Goal: Use online tool/utility: Utilize a website feature to perform a specific function

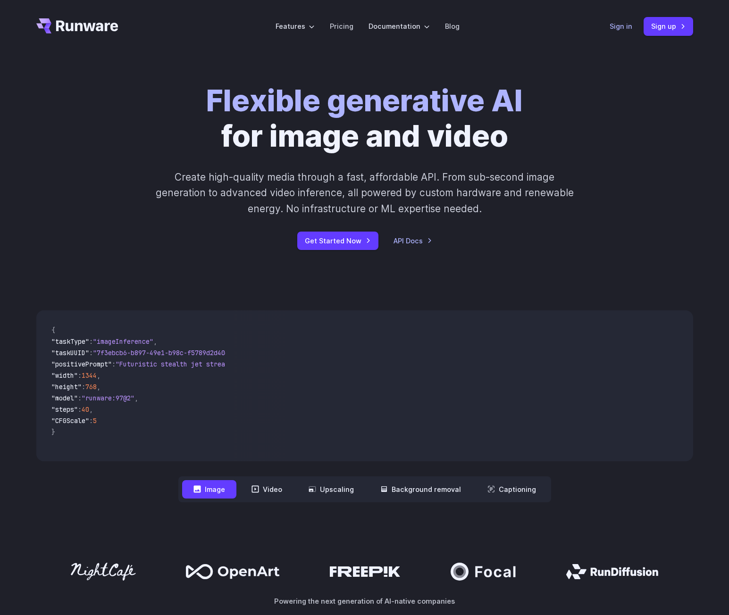
click at [621, 28] on link "Sign in" at bounding box center [621, 26] width 23 height 11
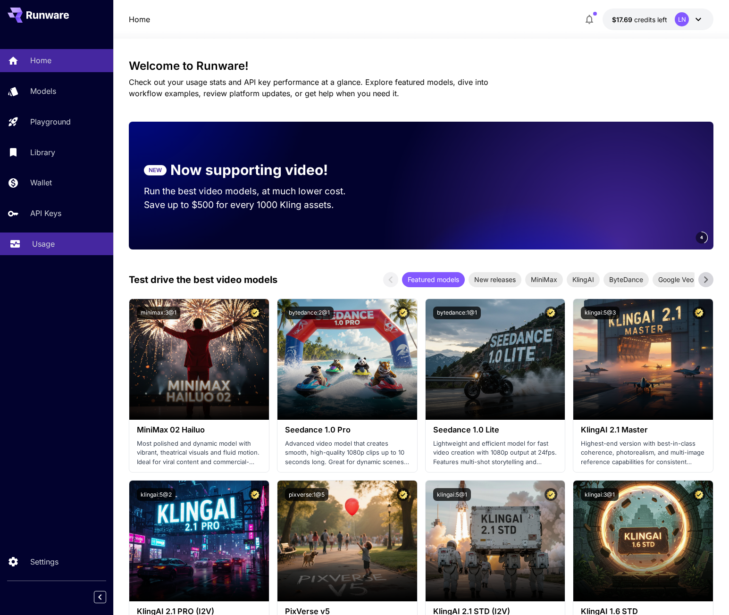
click at [35, 242] on p "Usage" at bounding box center [43, 243] width 23 height 11
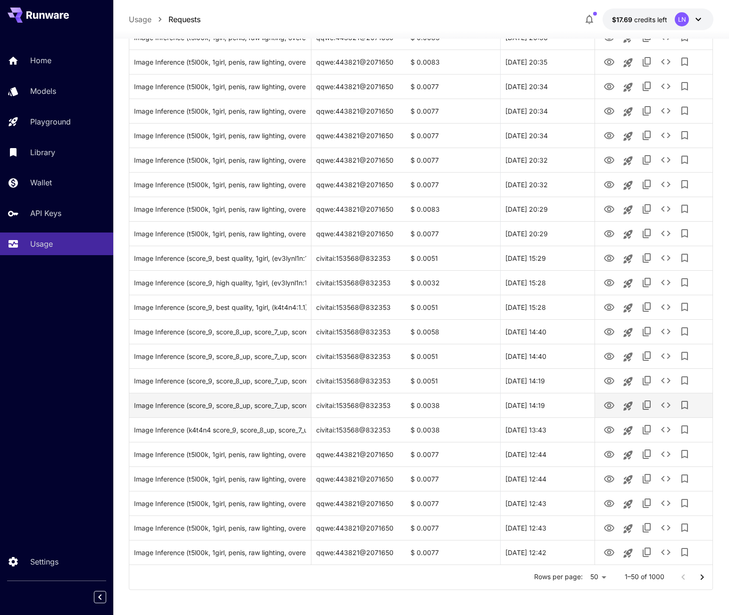
scroll to position [851, 0]
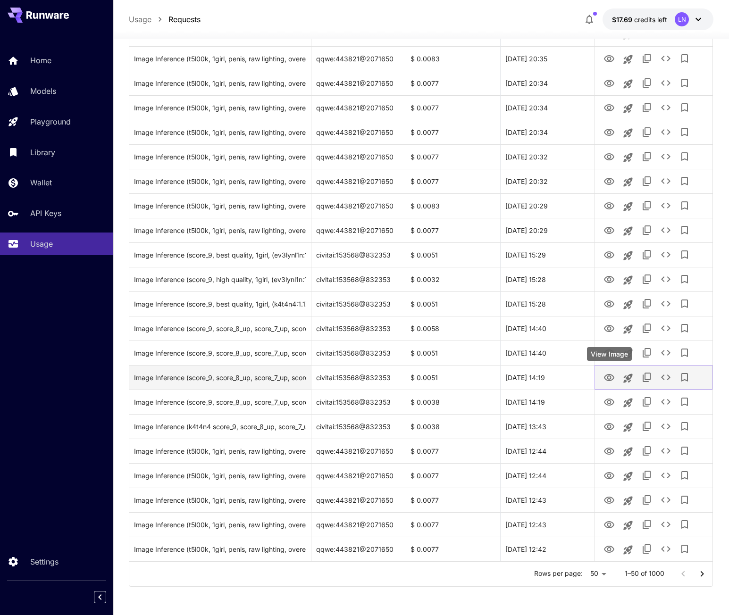
click at [610, 374] on icon "View Image" at bounding box center [609, 377] width 11 height 11
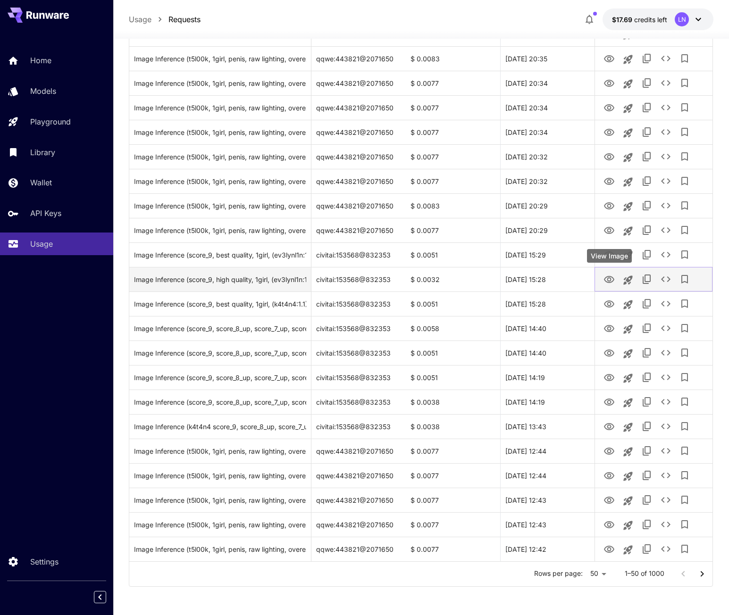
click at [609, 281] on icon "View Image" at bounding box center [609, 279] width 10 height 7
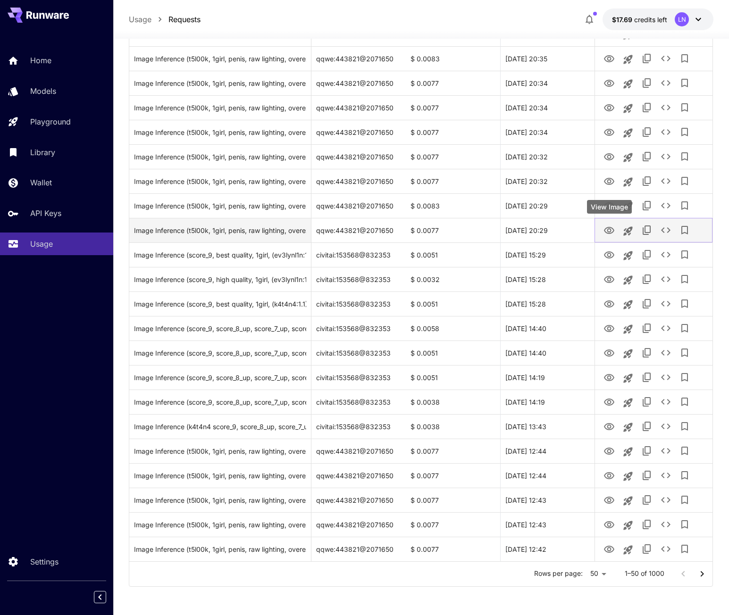
click at [609, 225] on icon "View Image" at bounding box center [609, 230] width 11 height 11
click at [628, 234] on icon "Launch in playground" at bounding box center [628, 231] width 11 height 11
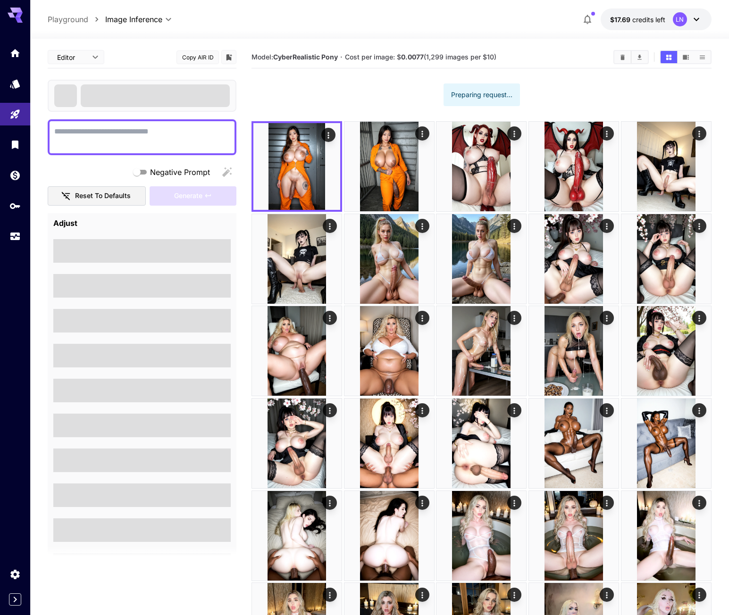
type textarea "**********"
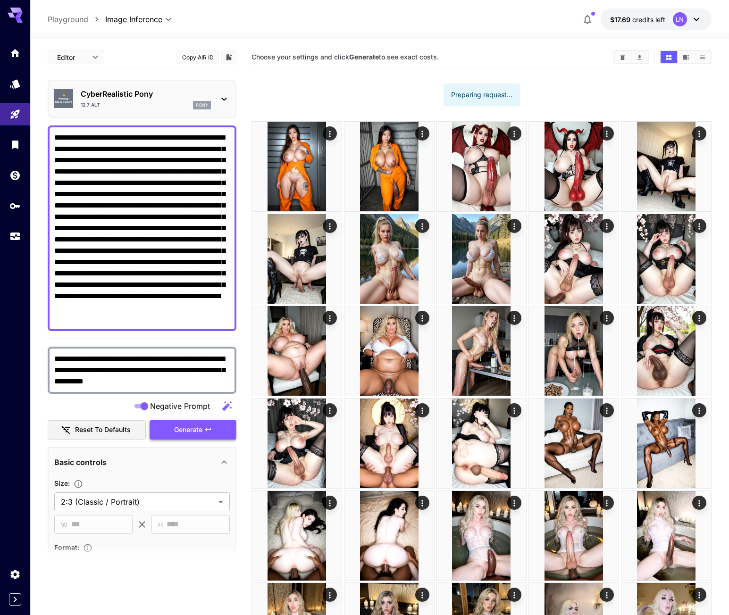
click at [179, 424] on button "Generate" at bounding box center [193, 430] width 87 height 19
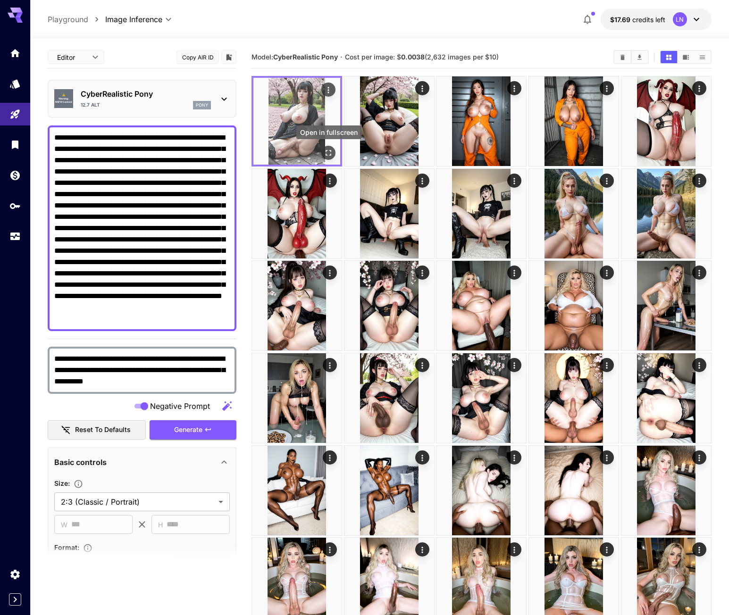
click at [326, 152] on icon "Open in fullscreen" at bounding box center [328, 152] width 9 height 9
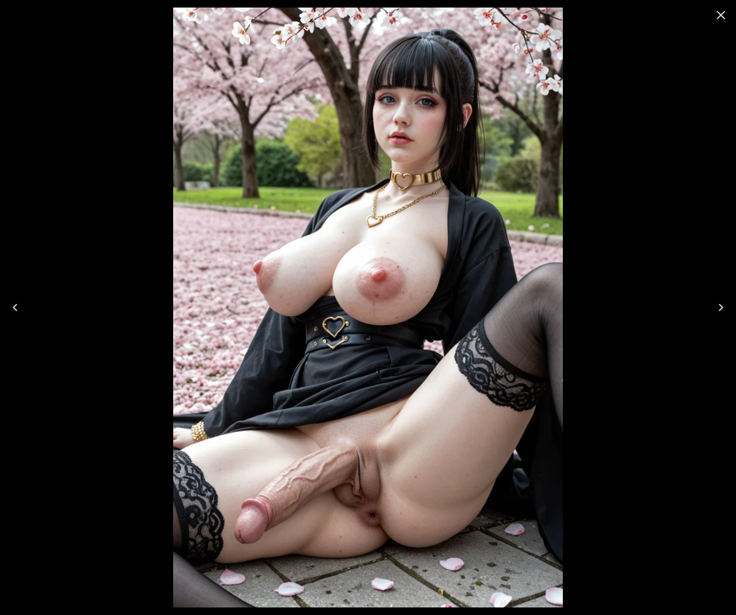
click at [718, 305] on icon "Next" at bounding box center [721, 307] width 15 height 15
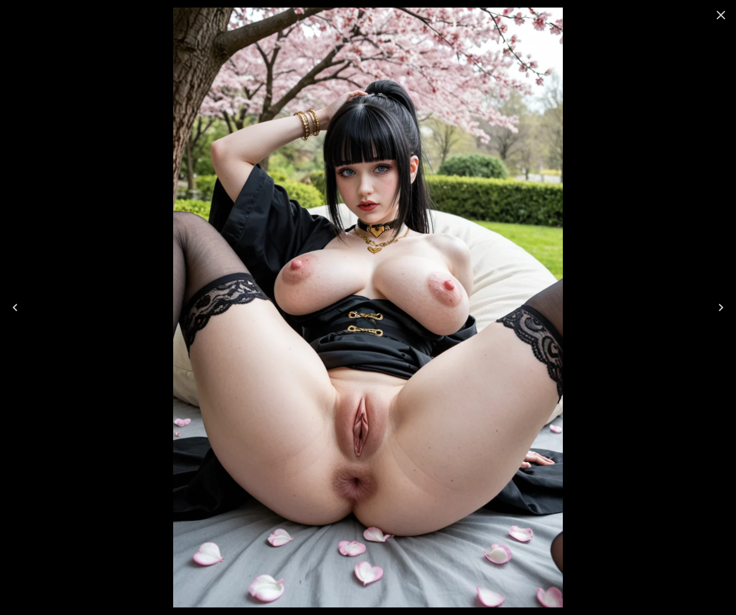
click at [719, 16] on icon "Close" at bounding box center [721, 15] width 15 height 15
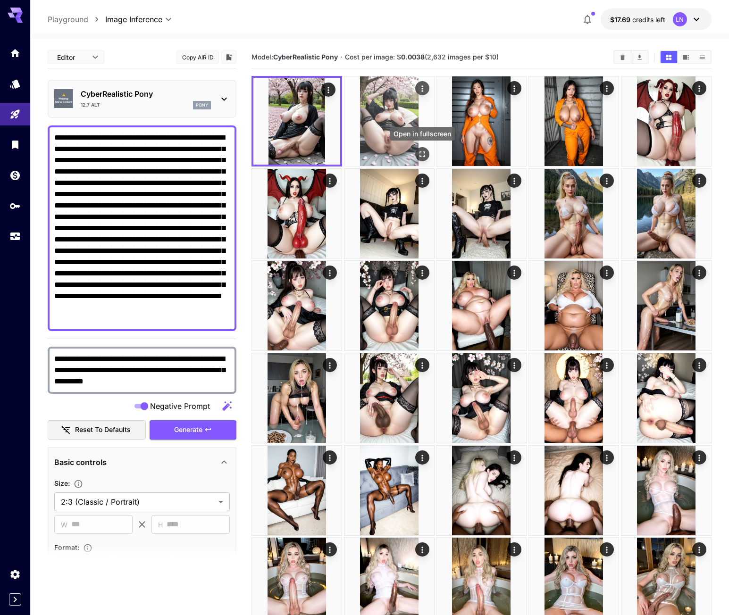
click at [421, 153] on icon "Open in fullscreen" at bounding box center [423, 155] width 6 height 6
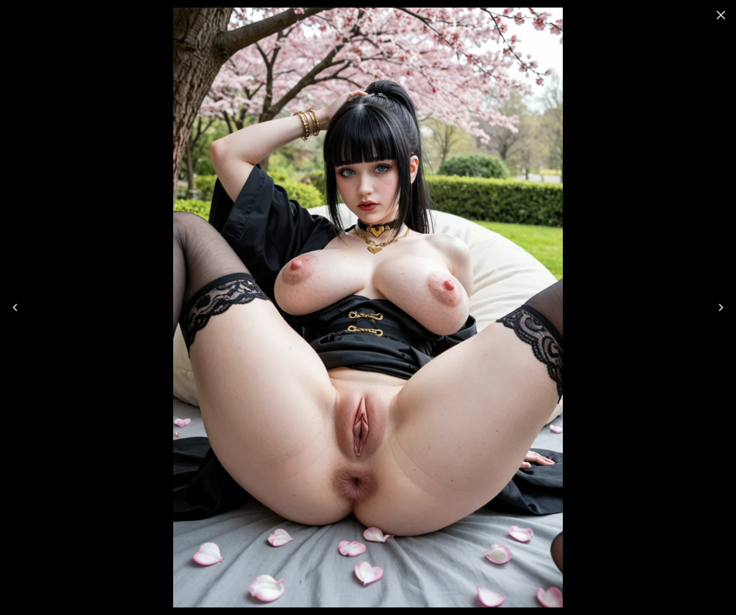
click at [719, 16] on icon "Close" at bounding box center [721, 15] width 15 height 15
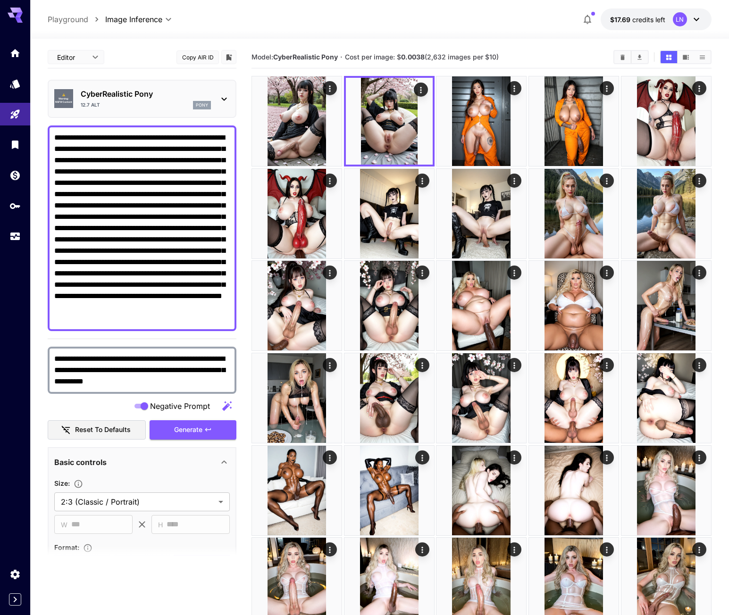
click at [122, 96] on p "CyberRealistic Pony" at bounding box center [146, 93] width 130 height 11
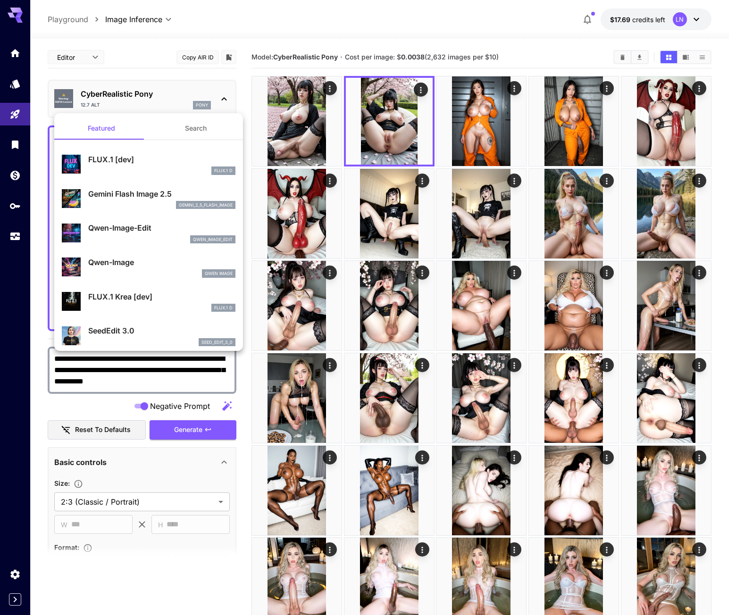
click at [101, 64] on div at bounding box center [368, 307] width 736 height 615
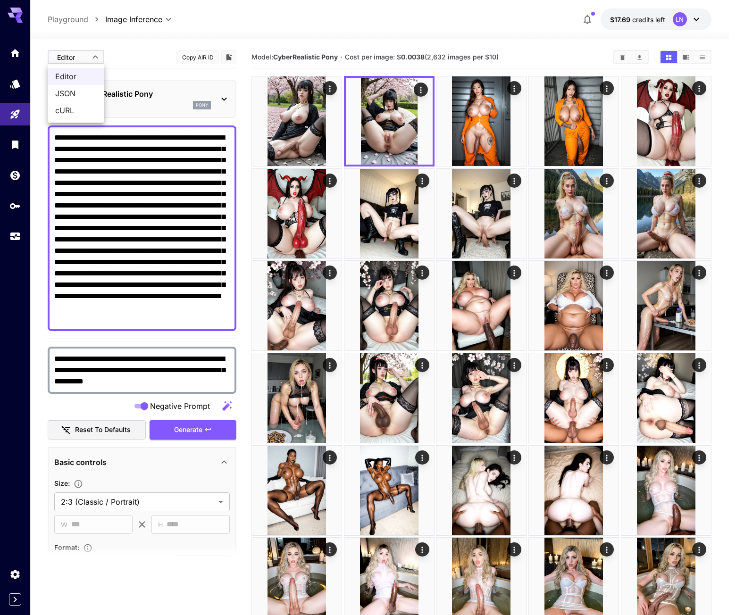
drag, startPoint x: 84, startPoint y: 96, endPoint x: 241, endPoint y: 261, distance: 226.7
click at [84, 96] on span "JSON" at bounding box center [76, 93] width 42 height 11
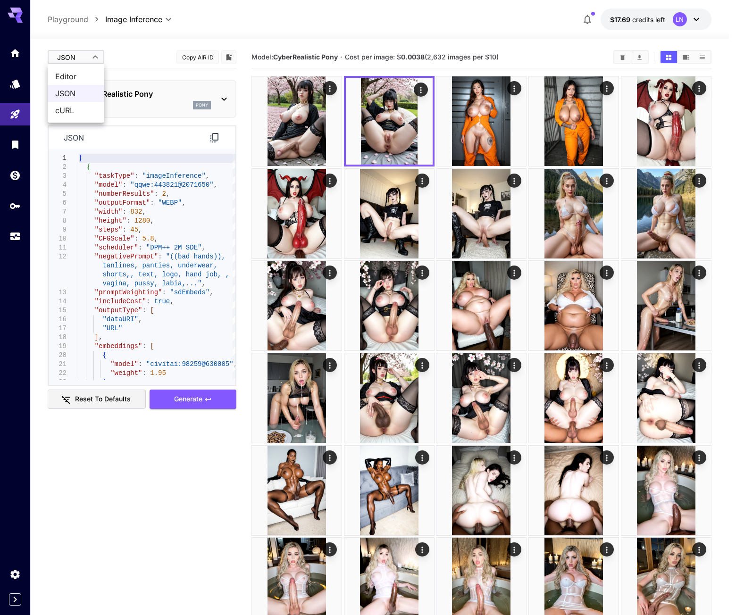
click at [83, 76] on span "Editor" at bounding box center [76, 76] width 42 height 11
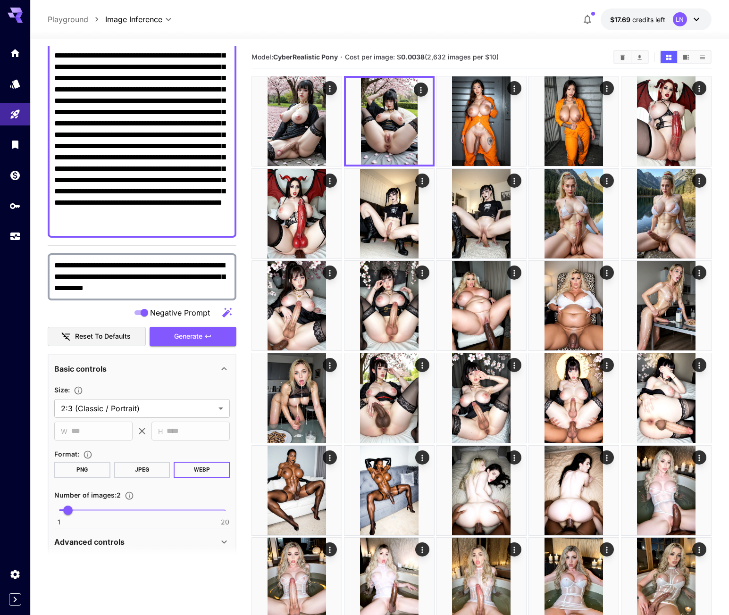
scroll to position [94, 0]
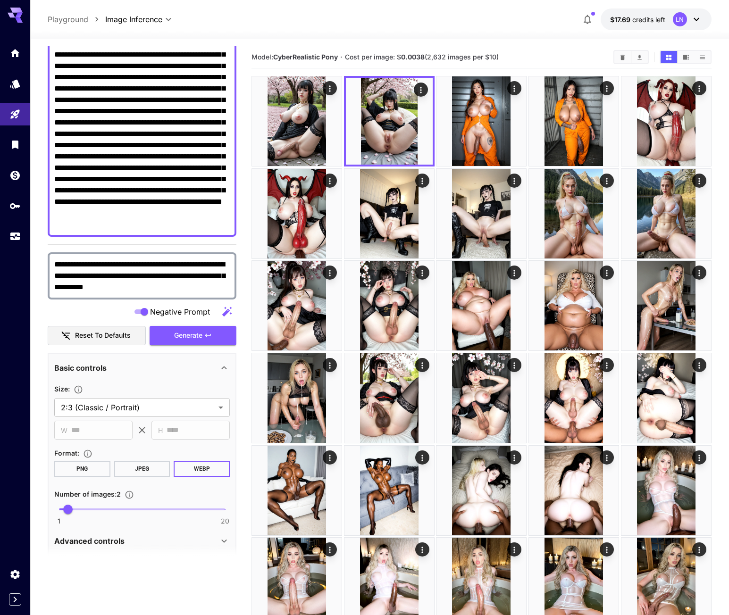
click at [222, 369] on icon at bounding box center [224, 367] width 11 height 11
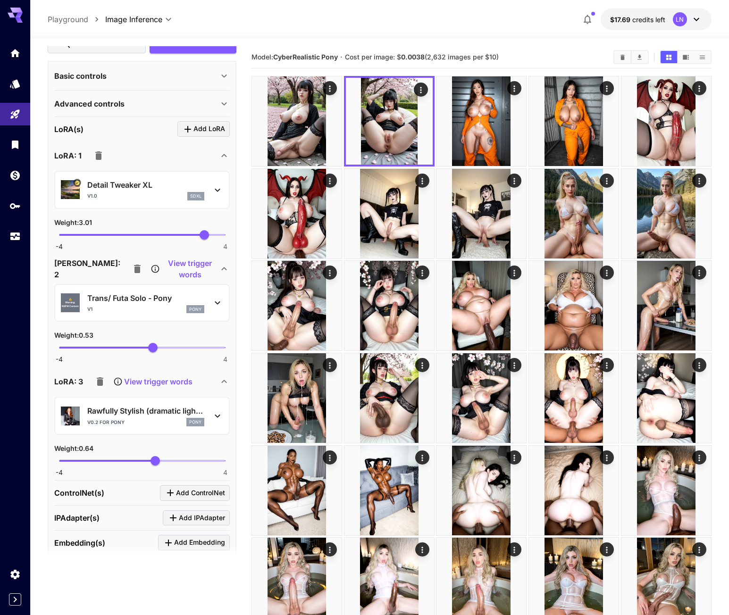
scroll to position [425, 0]
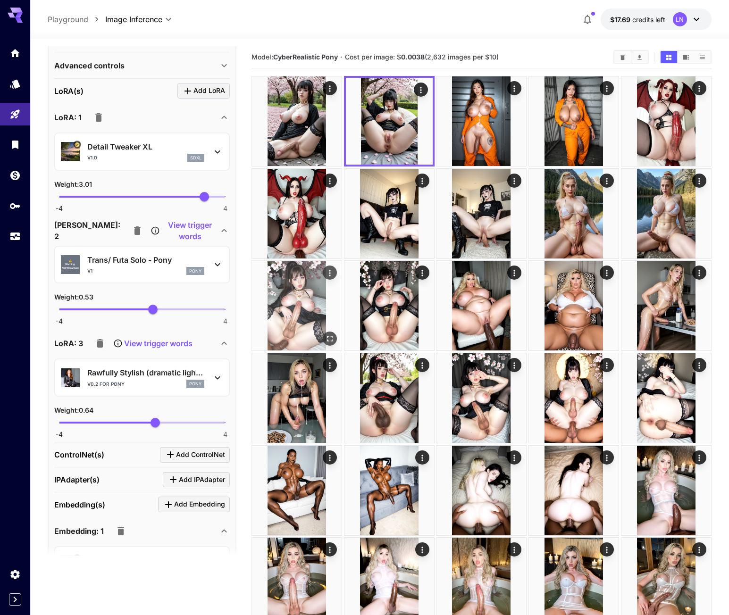
click at [328, 333] on button "Open in fullscreen" at bounding box center [330, 339] width 14 height 14
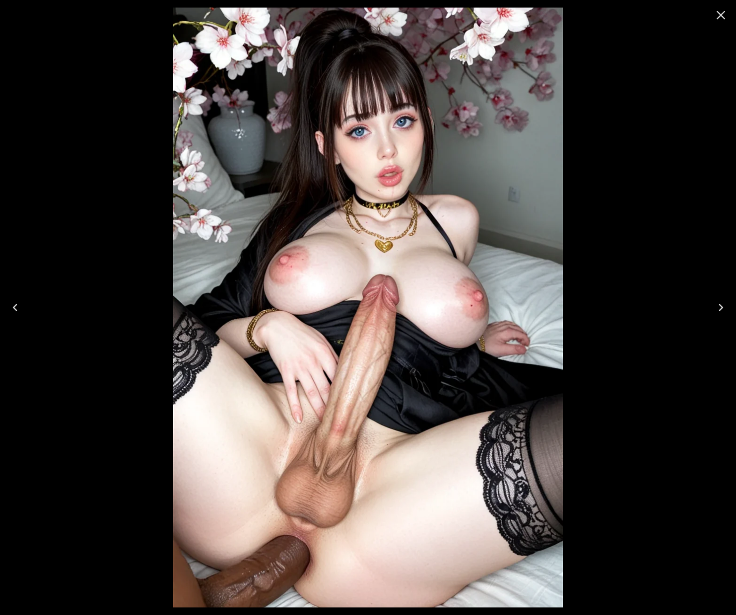
click at [717, 310] on icon "Next" at bounding box center [721, 307] width 15 height 15
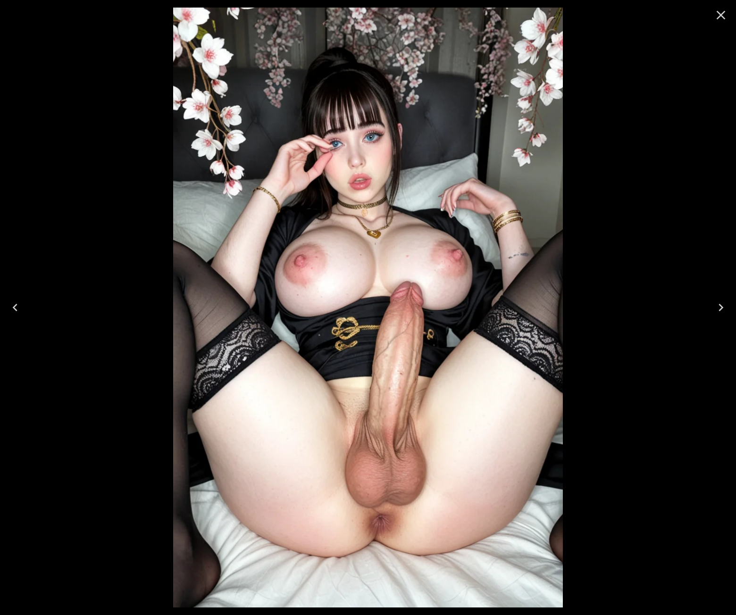
click at [717, 310] on icon "Next" at bounding box center [721, 307] width 15 height 15
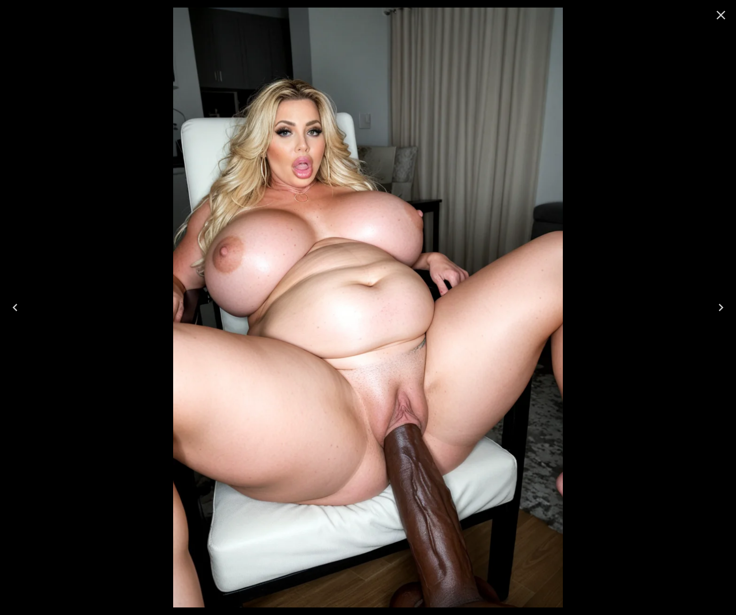
click at [716, 310] on icon "Next" at bounding box center [721, 307] width 15 height 15
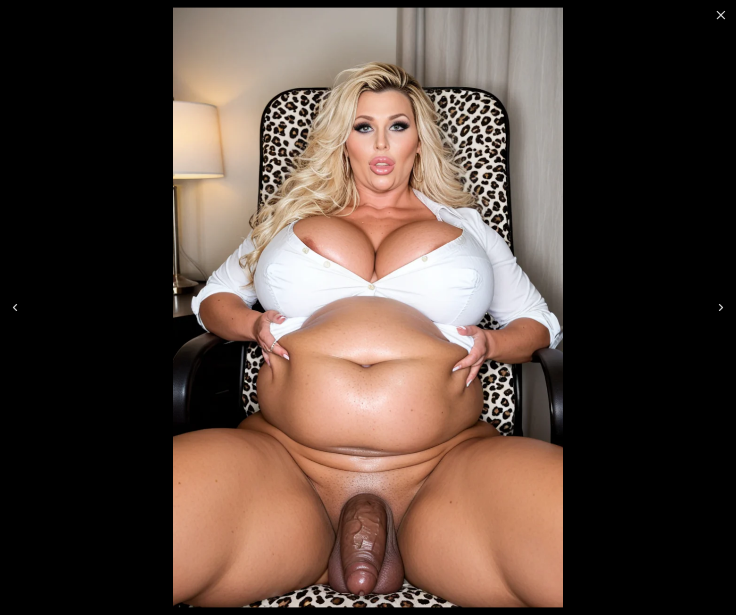
click at [716, 310] on icon "Next" at bounding box center [721, 307] width 15 height 15
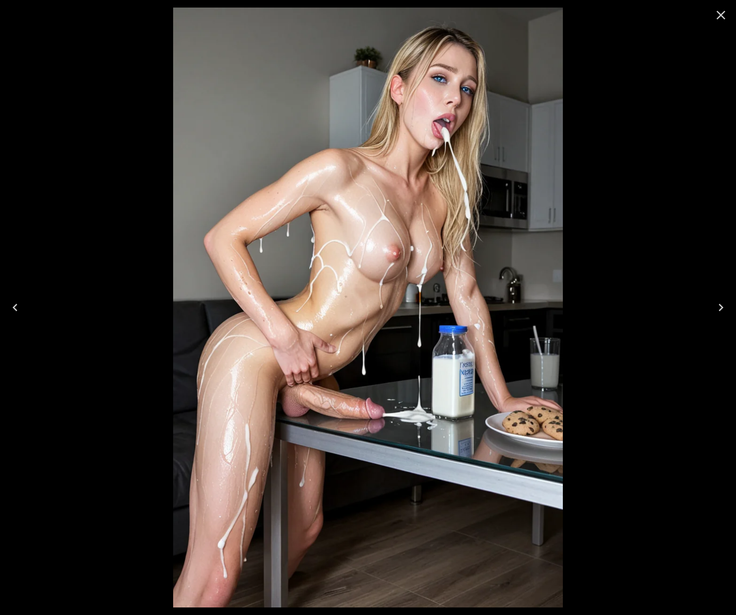
click at [716, 310] on icon "Next" at bounding box center [721, 307] width 15 height 15
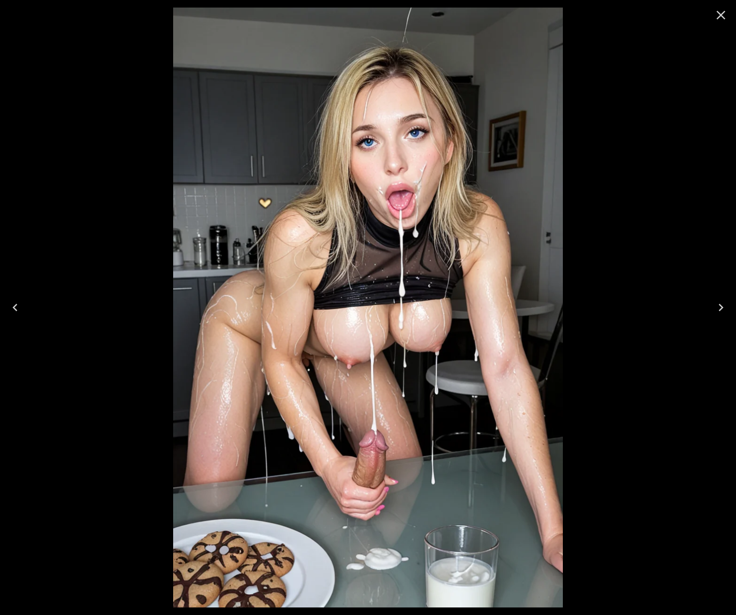
click at [716, 310] on icon "Next" at bounding box center [721, 307] width 15 height 15
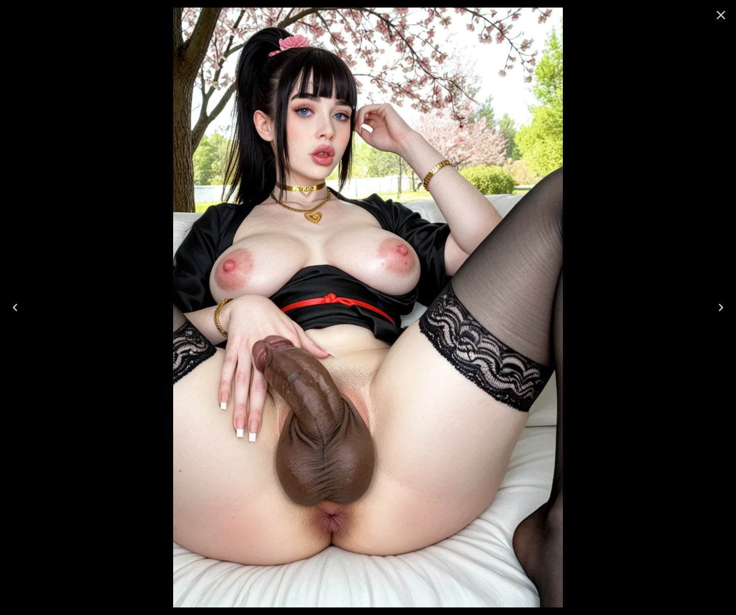
click at [716, 310] on icon "Next" at bounding box center [721, 307] width 15 height 15
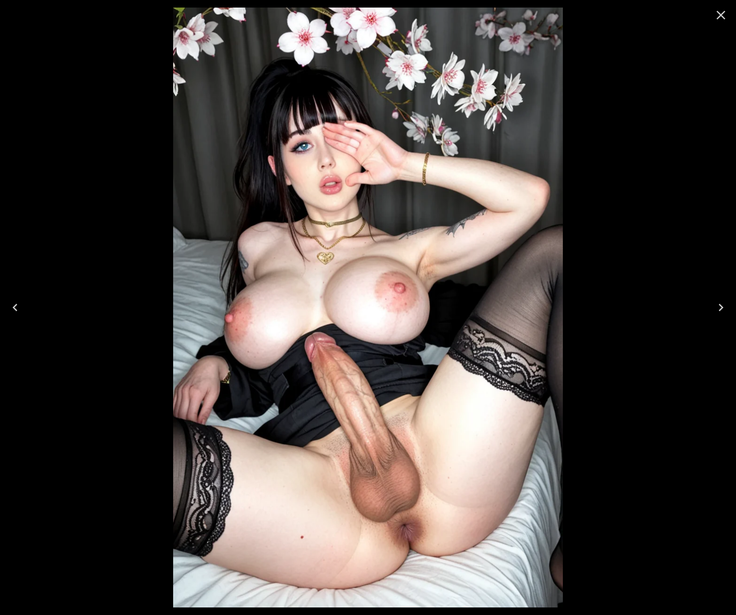
click at [20, 302] on icon "Previous" at bounding box center [15, 307] width 15 height 15
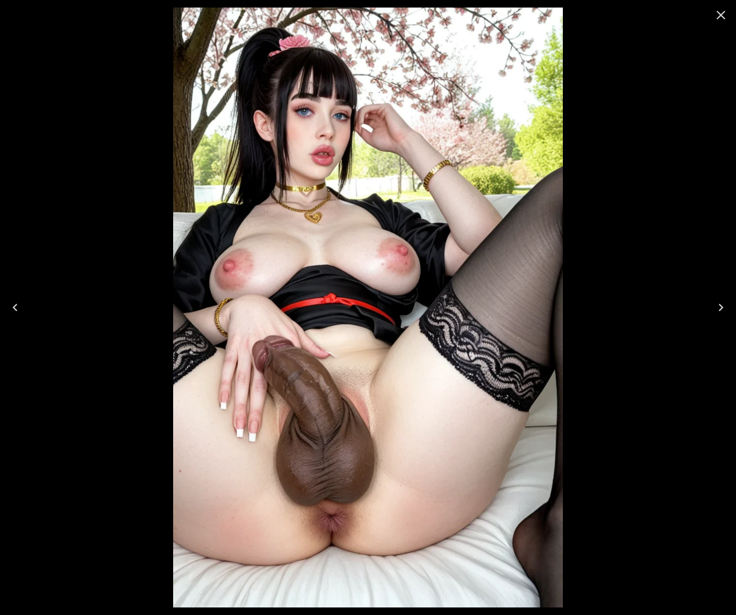
click at [722, 308] on icon "Next" at bounding box center [721, 308] width 5 height 8
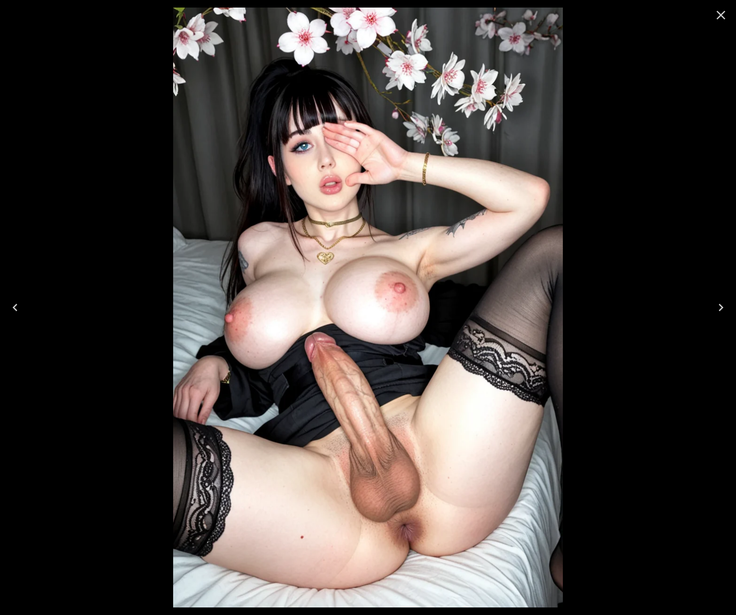
click at [719, 17] on icon "Close" at bounding box center [721, 15] width 9 height 9
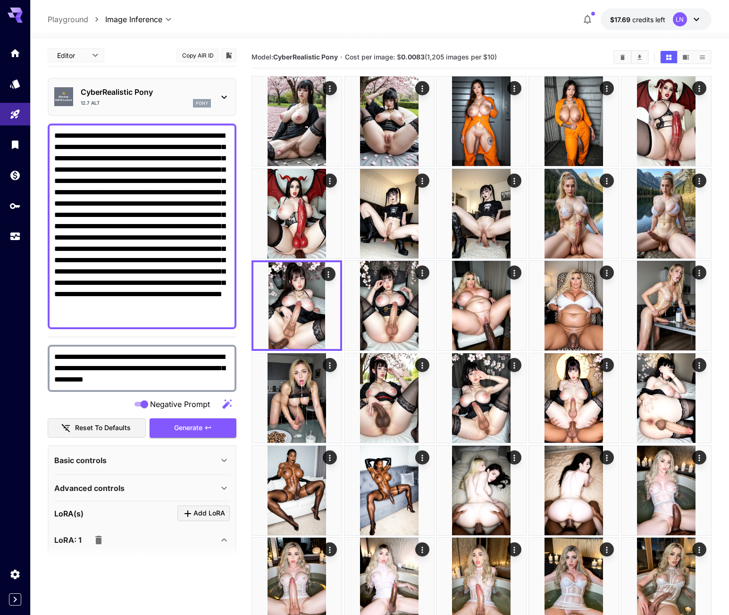
scroll to position [0, 0]
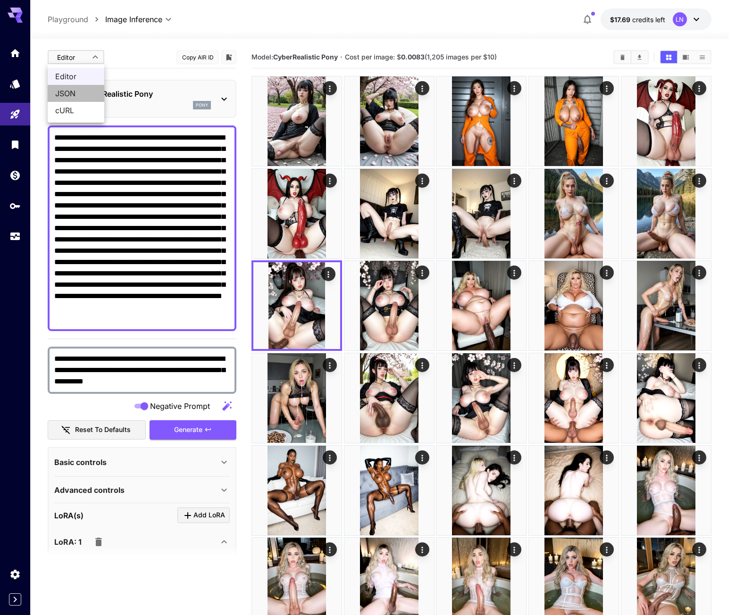
click at [75, 91] on span "JSON" at bounding box center [76, 93] width 42 height 11
type input "****"
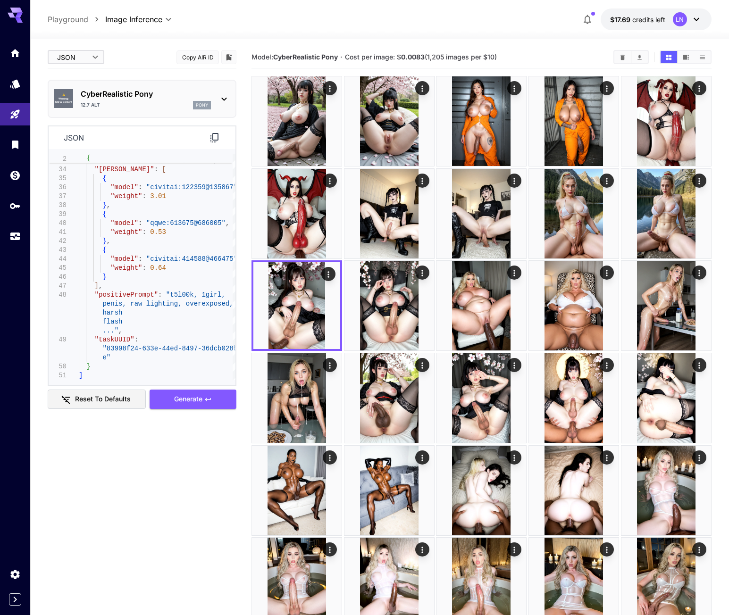
click at [212, 141] on icon at bounding box center [214, 137] width 11 height 11
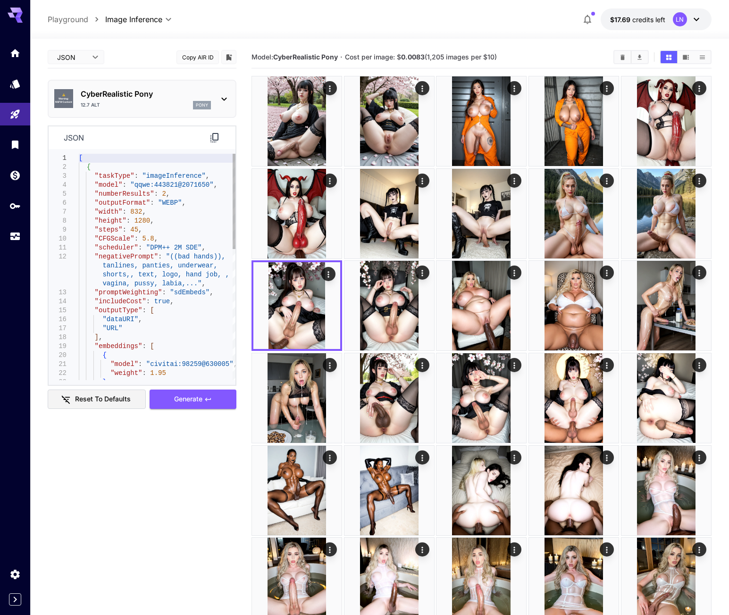
click at [114, 179] on div "[ { "taskType" : "imageInference" , "model" : "qqwe:443821@2071650" , "numberRe…" at bounding box center [157, 423] width 157 height 538
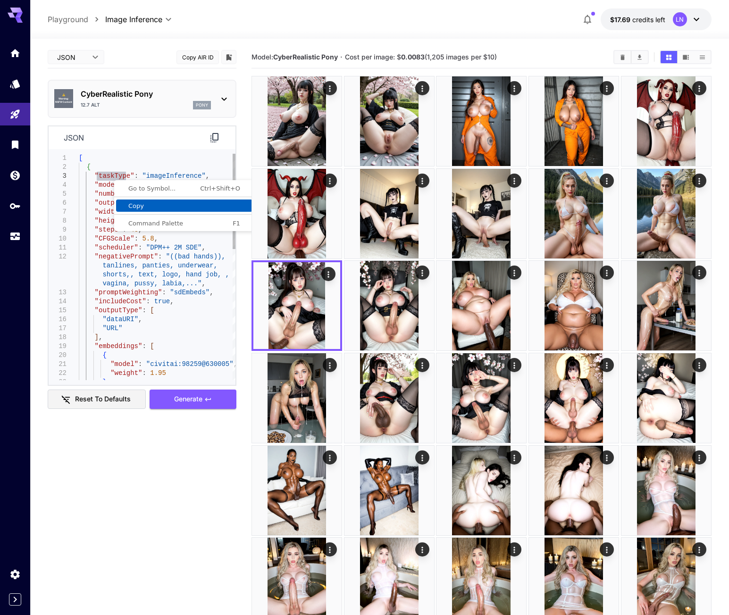
drag, startPoint x: 135, startPoint y: 204, endPoint x: 118, endPoint y: 224, distance: 25.8
click at [135, 204] on span "Copy" at bounding box center [184, 206] width 136 height 6
click at [119, 194] on div "[ { "taskType" : "imageInference" , "model" : "qqwe:443821@2071650" , "numberRe…" at bounding box center [157, 423] width 157 height 538
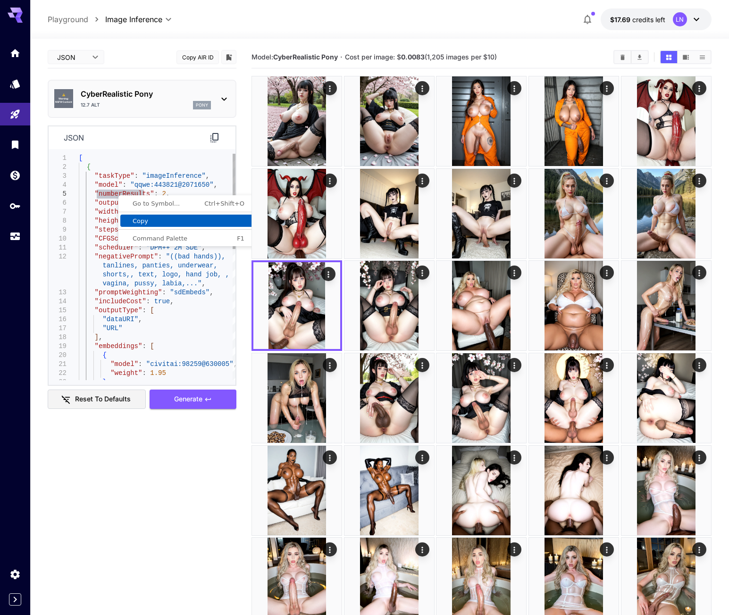
click at [156, 224] on span "Copy" at bounding box center [188, 221] width 136 height 6
click at [118, 204] on div "[ { "taskType" : "imageInference" , "model" : "qqwe:443821@2071650" , "numberRe…" at bounding box center [157, 423] width 157 height 538
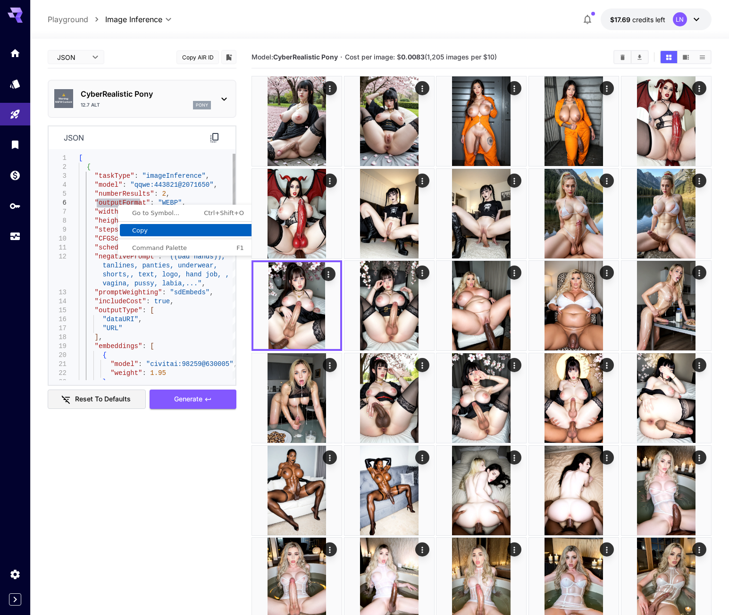
click at [143, 227] on span "Copy" at bounding box center [188, 230] width 136 height 6
click at [109, 208] on div "[ { "taskType" : "imageInference" , "model" : "qqwe:443821@2071650" , "numberRe…" at bounding box center [157, 423] width 157 height 538
click at [109, 209] on div "[ { "taskType" : "imageInference" , "model" : "qqwe:443821@2071650" , "numberRe…" at bounding box center [157, 423] width 157 height 538
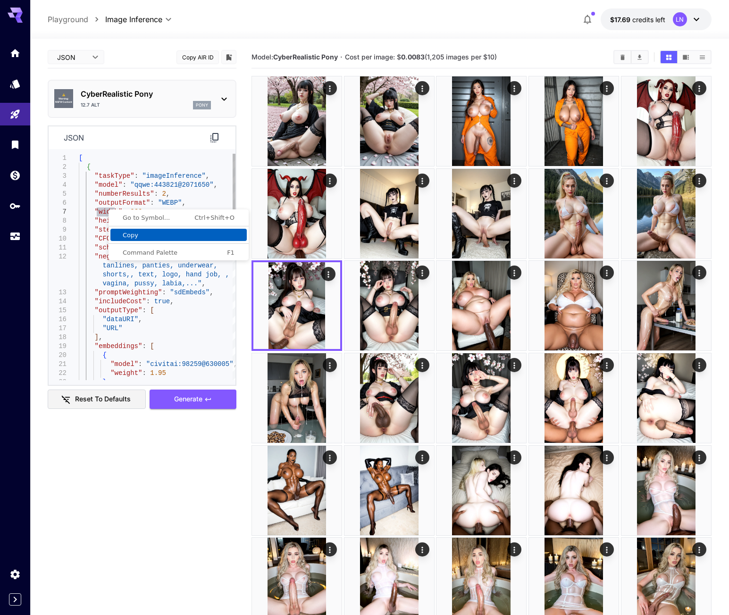
click at [135, 234] on span "Copy" at bounding box center [178, 235] width 136 height 6
type textarea "**********"
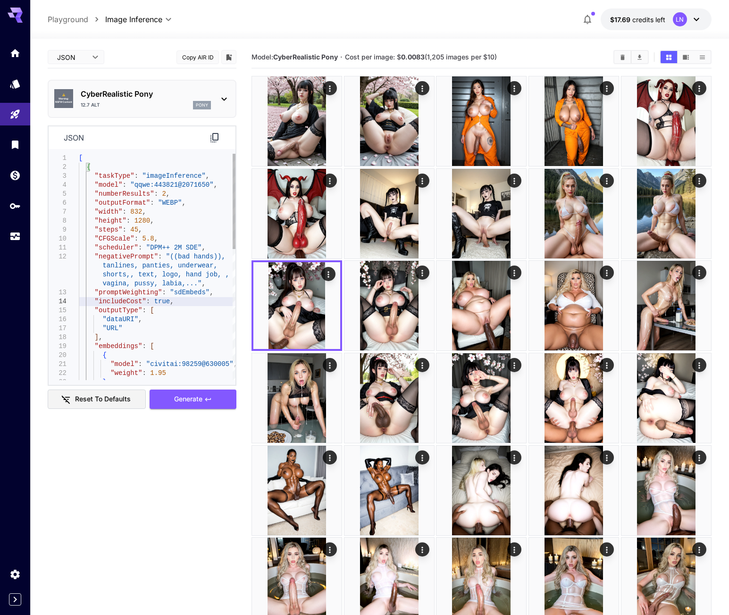
click at [111, 301] on div "[ { "taskType" : "imageInference" , "model" : "qqwe:443821@2071650" , "numberRe…" at bounding box center [157, 423] width 157 height 538
click at [140, 328] on span "Copy" at bounding box center [181, 328] width 136 height 6
click at [117, 312] on div "[ { "taskType" : "imageInference" , "model" : "qqwe:443821@2071650" , "numberRe…" at bounding box center [157, 423] width 157 height 538
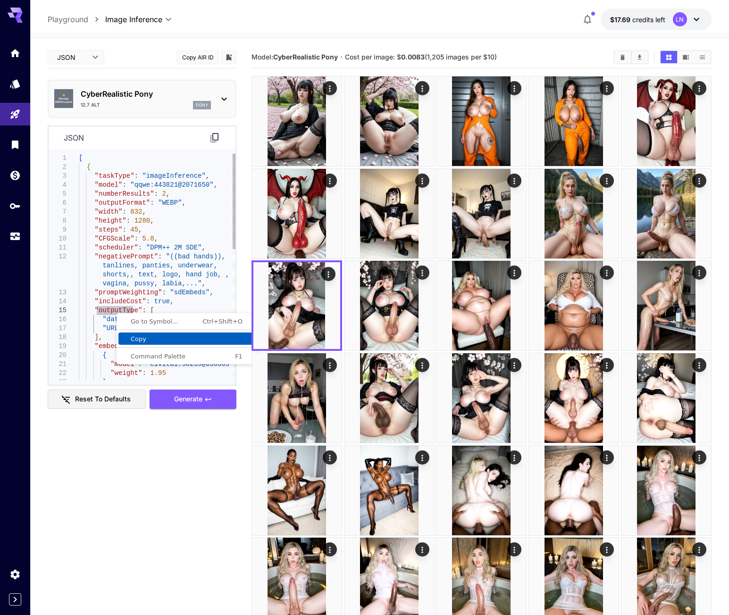
click at [151, 336] on span "Copy" at bounding box center [186, 339] width 136 height 6
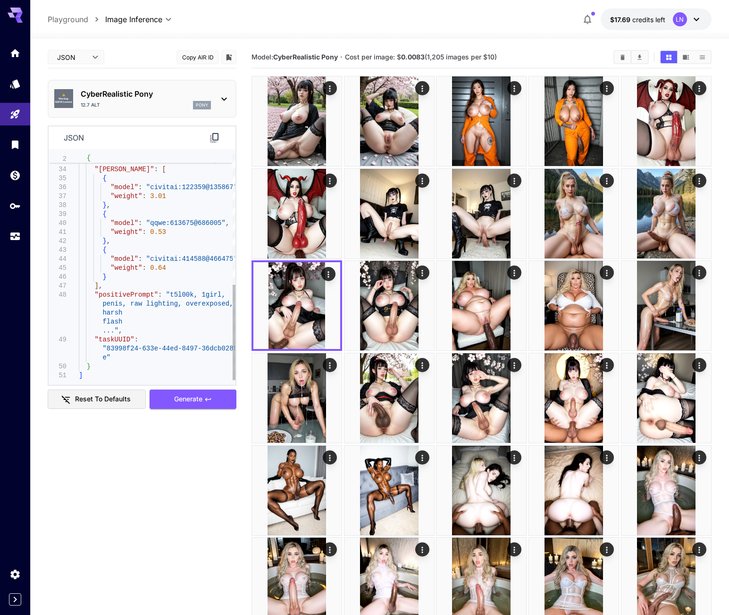
type textarea "**********"
click at [111, 339] on div "] , "vae" : "civitai:660673@739304" , "[PERSON_NAME]" : [ { "model" : "civitai:…" at bounding box center [157, 111] width 157 height 538
click at [142, 367] on span "Copy" at bounding box center [181, 365] width 136 height 6
